Goal: Information Seeking & Learning: Compare options

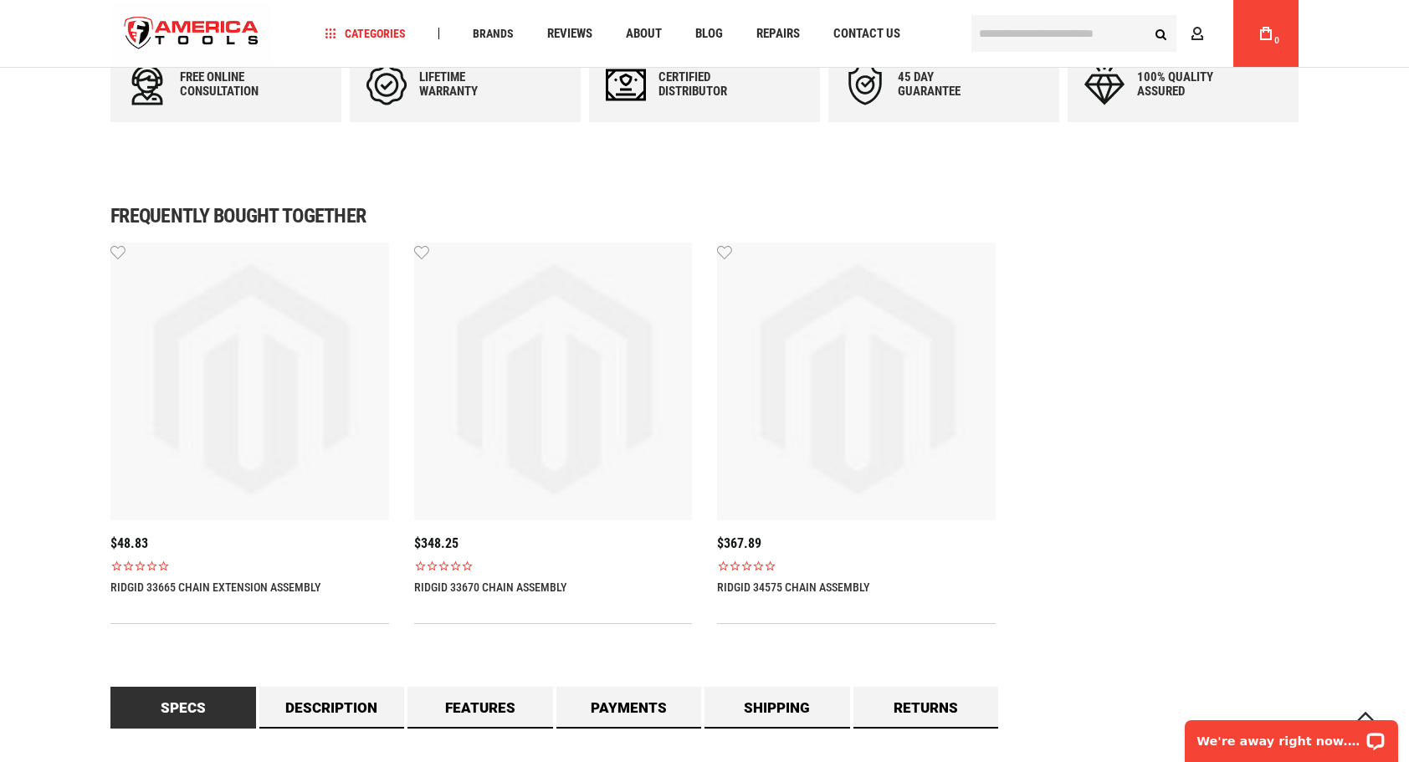
scroll to position [1088, 0]
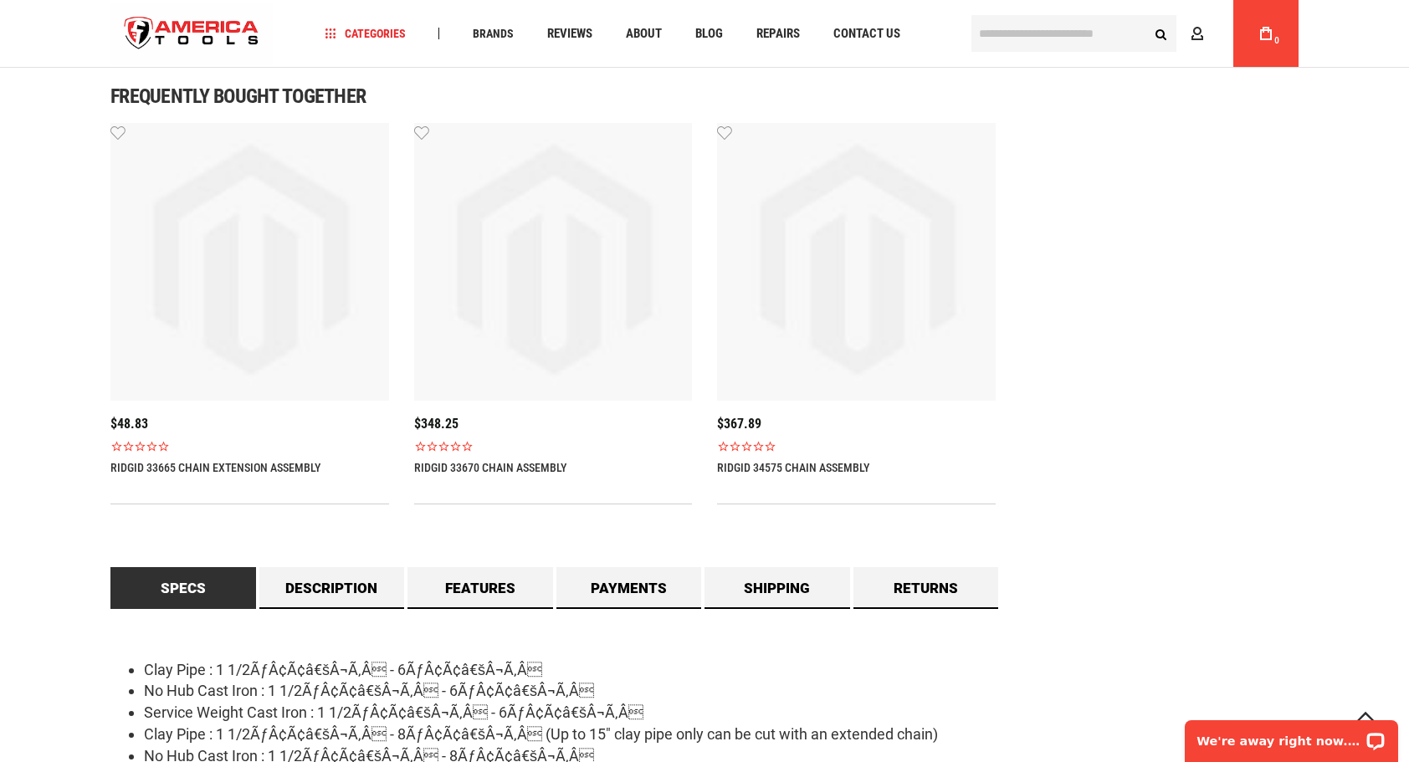
click at [211, 467] on link "RIDGID 33665 Chain Extension Assembly" at bounding box center [215, 467] width 210 height 13
click at [449, 469] on link "RIDGID 33670 Chain Assembly" at bounding box center [490, 467] width 152 height 13
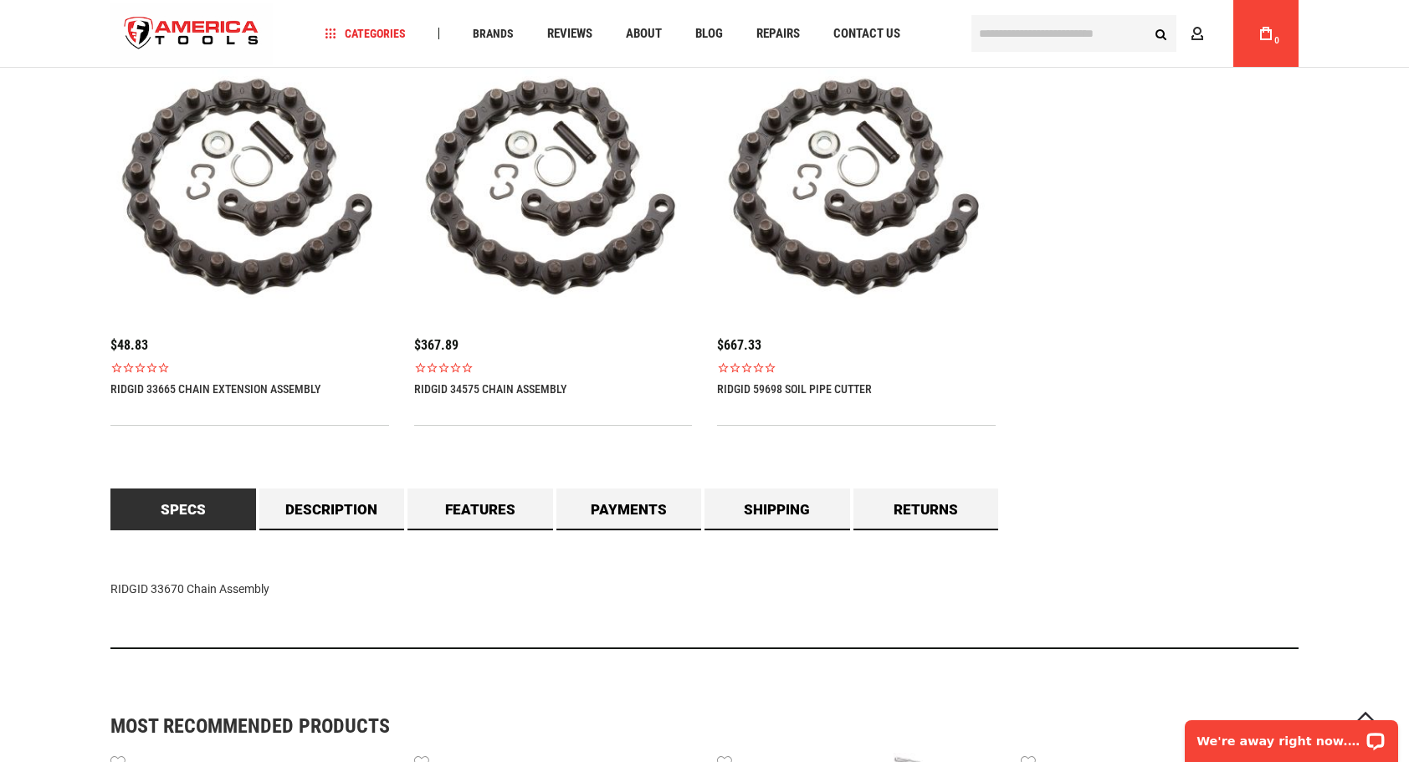
scroll to position [1088, 0]
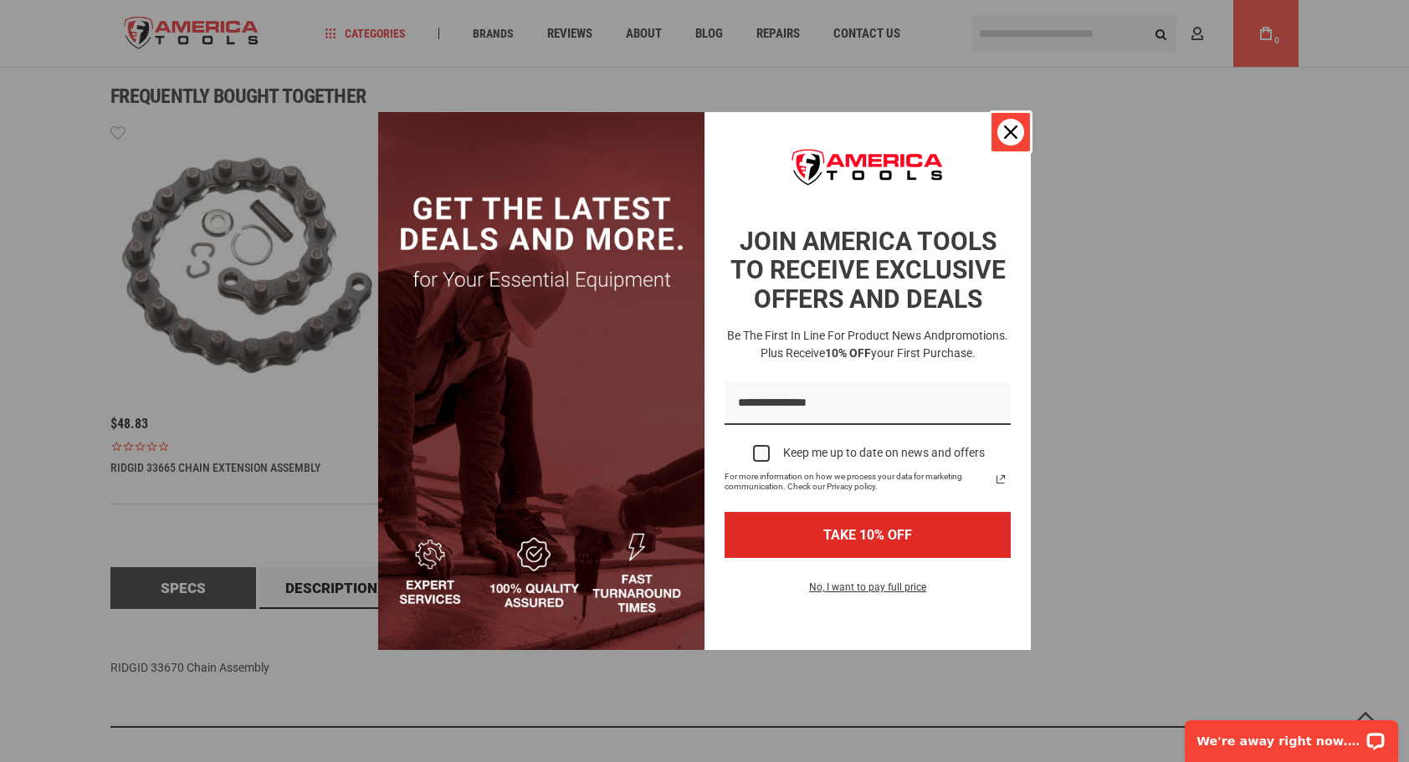
click at [1008, 137] on icon "close icon" at bounding box center [1010, 131] width 13 height 13
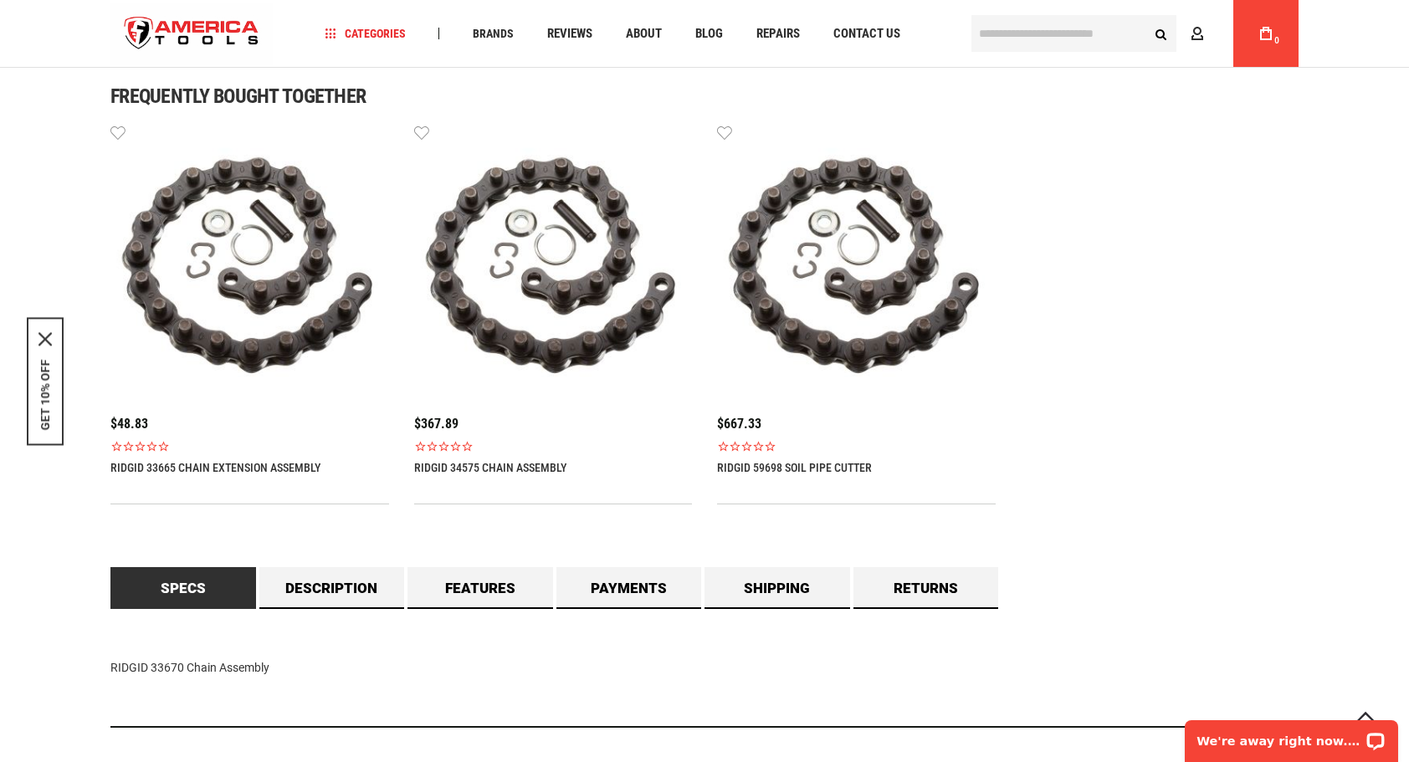
click at [157, 465] on link "RIDGID 33665 Chain Extension Assembly" at bounding box center [215, 467] width 210 height 13
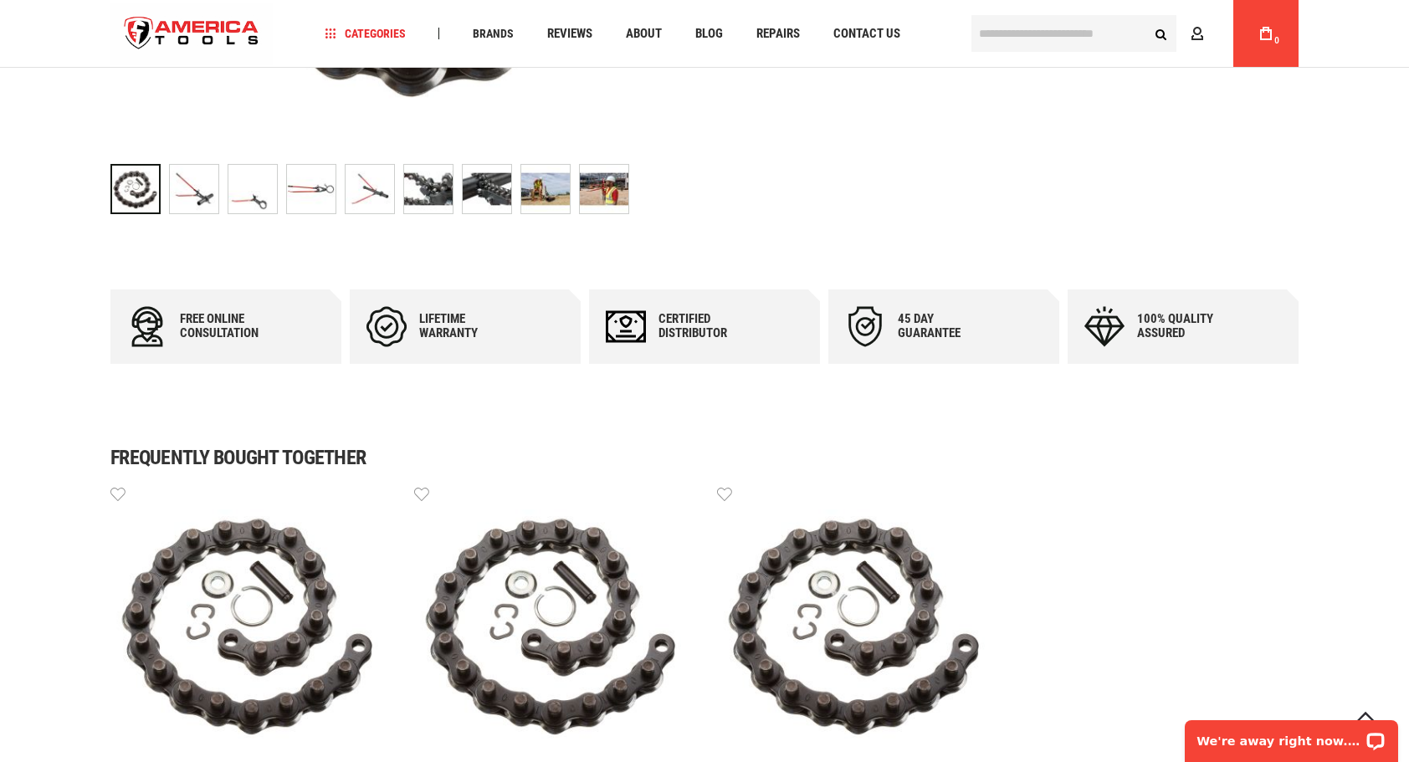
scroll to position [418, 0]
